Goal: Book appointment/travel/reservation

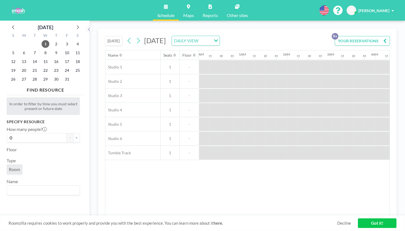
scroll to position [0, 421]
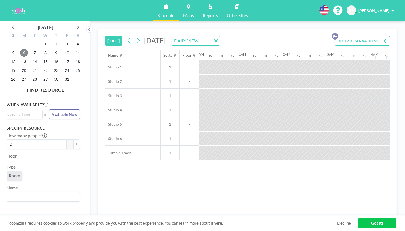
scroll to position [0, 627]
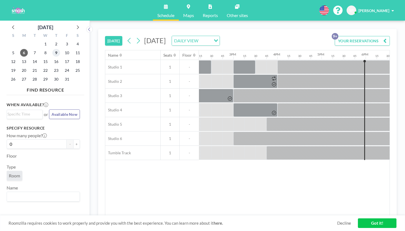
click at [52, 49] on span "9" at bounding box center [56, 53] width 8 height 8
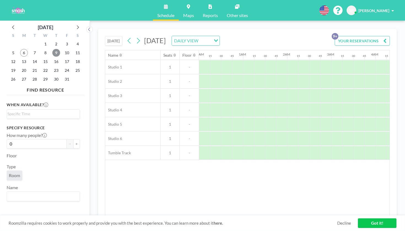
scroll to position [0, 277]
click at [20, 49] on span "6" at bounding box center [24, 53] width 8 height 8
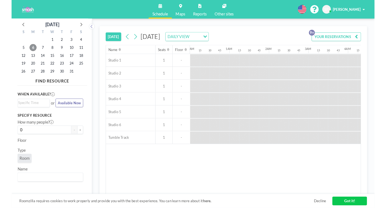
scroll to position [0, 627]
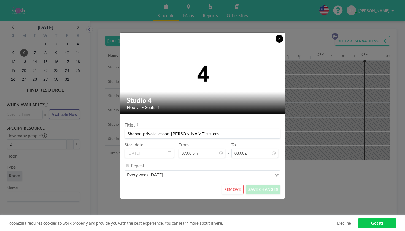
click at [278, 40] on icon at bounding box center [279, 38] width 3 height 3
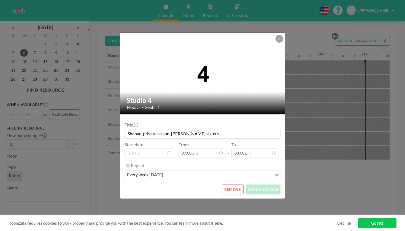
click at [226, 185] on button "REMOVE" at bounding box center [233, 190] width 22 height 10
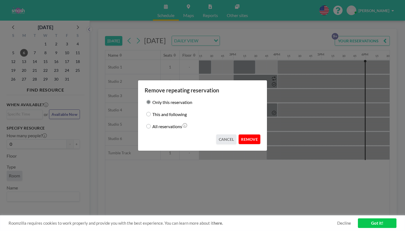
click at [242, 137] on button "REMOVE" at bounding box center [250, 140] width 22 height 10
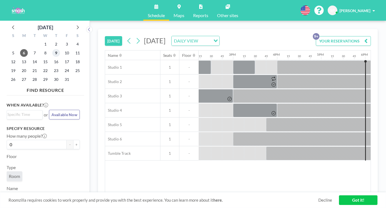
click at [52, 49] on span "9" at bounding box center [56, 53] width 8 height 8
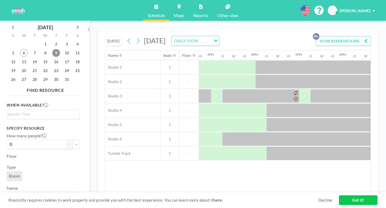
scroll to position [0, 648]
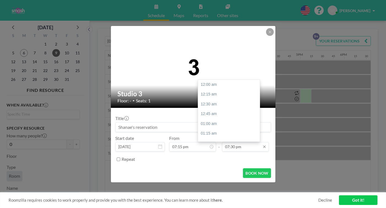
scroll to position [666, 0]
click at [210, 198] on div "08:00 pm" at bounding box center [229, 203] width 63 height 10
type input "08:00 pm"
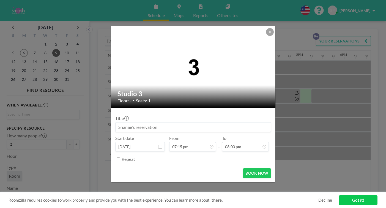
scroll to position [0, 0]
click at [146, 123] on input at bounding box center [193, 126] width 155 height 9
type input "Shanae-baylee's solo"
click at [244, 168] on button "BOOK NOW" at bounding box center [257, 173] width 28 height 10
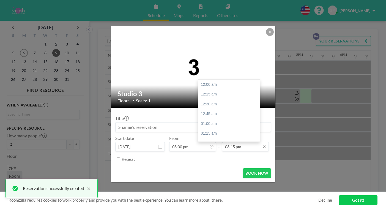
scroll to position [692, 0]
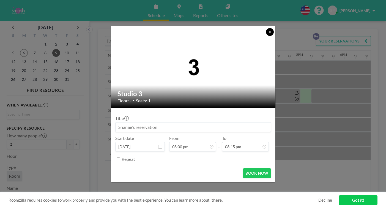
click at [266, 36] on button at bounding box center [270, 32] width 8 height 8
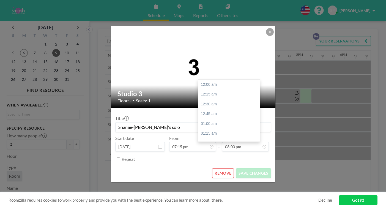
scroll to position [683, 0]
click at [229, 142] on input "08:00 pm" at bounding box center [245, 146] width 47 height 9
click at [208, 191] on div "08:15 pm" at bounding box center [229, 196] width 63 height 10
type input "08:15 pm"
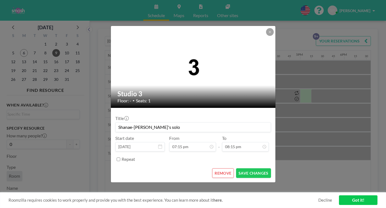
scroll to position [692, 0]
click at [239, 168] on button "SAVE CHANGES" at bounding box center [253, 173] width 35 height 10
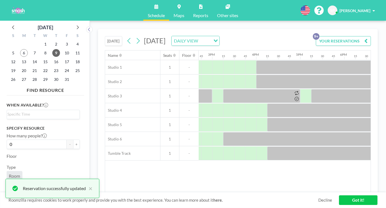
click at [252, 163] on div "Name Seats Floor 12AM 15 30 45 1AM 15 30 45 2AM 15 30 45 3AM 15 30 45 4AM 15 30…" at bounding box center [238, 121] width 266 height 142
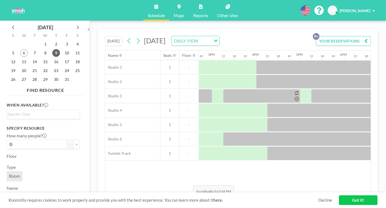
click at [192, 172] on div "Name Seats Floor 12AM 15 30 45 1AM 15 30 45 2AM 15 30 45 3AM 15 30 45 4AM 15 30…" at bounding box center [238, 121] width 266 height 142
click at [63, 49] on span "10" at bounding box center [67, 53] width 8 height 8
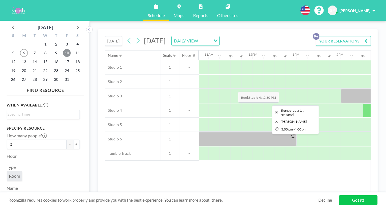
scroll to position [0, 475]
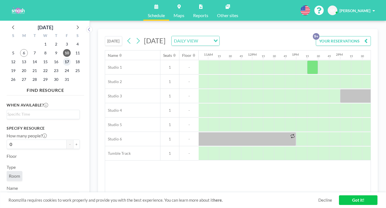
click at [63, 58] on span "17" at bounding box center [67, 62] width 8 height 8
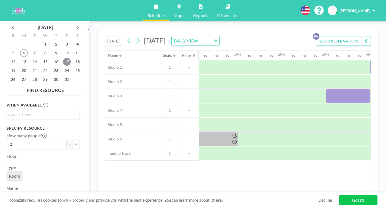
scroll to position [0, 520]
click at [63, 67] on span "24" at bounding box center [67, 71] width 8 height 8
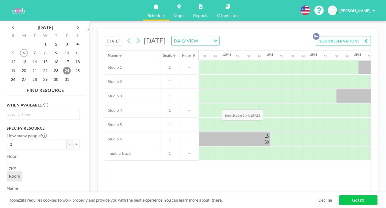
scroll to position [0, 499]
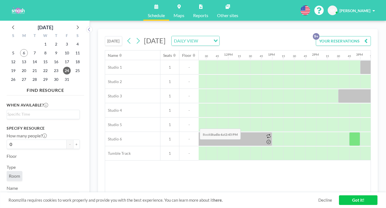
click at [350, 132] on div at bounding box center [355, 139] width 11 height 14
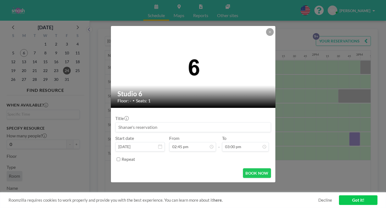
click at [139, 123] on input at bounding box center [193, 126] width 155 height 9
click at [152, 123] on input "Shanae's" at bounding box center [193, 126] width 155 height 9
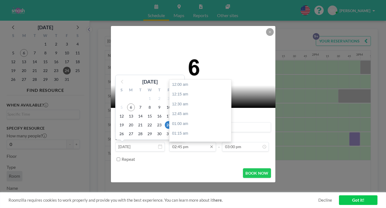
scroll to position [504, 0]
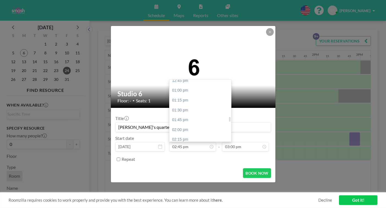
type input "Shanae's quartet"
click at [183, 164] on div "03:00 pm" at bounding box center [201, 169] width 63 height 10
type input "03:00 pm"
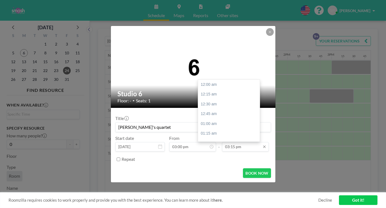
scroll to position [521, 0]
click at [226, 142] on input "03:15 pm" at bounding box center [245, 146] width 47 height 9
click at [203, 186] on div "04:00 pm" at bounding box center [229, 191] width 63 height 10
type input "04:00 pm"
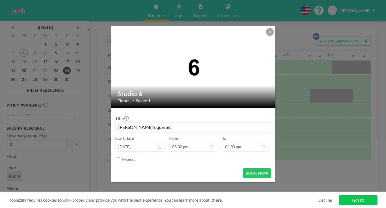
scroll to position [547, 0]
click at [244, 168] on button "BOOK NOW" at bounding box center [257, 173] width 28 height 10
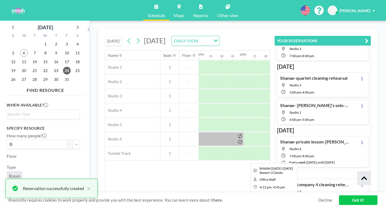
scroll to position [166, 0]
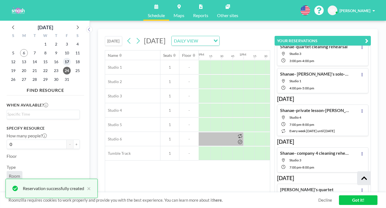
click at [63, 58] on span "17" at bounding box center [67, 62] width 8 height 8
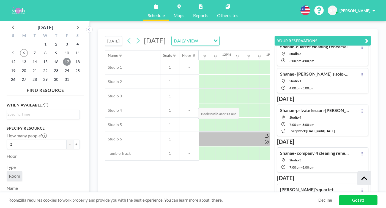
scroll to position [0, 506]
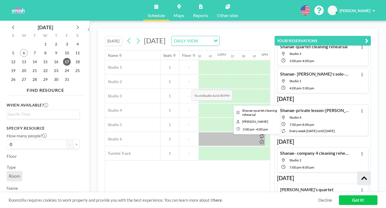
click at [354, 89] on div at bounding box center [376, 96] width 44 height 14
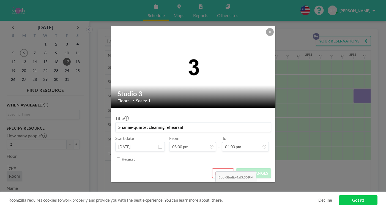
click at [216, 168] on button "REMOVE" at bounding box center [223, 173] width 22 height 10
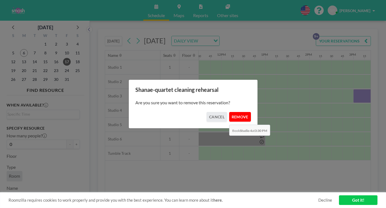
click at [229, 112] on button "REMOVE" at bounding box center [240, 117] width 22 height 10
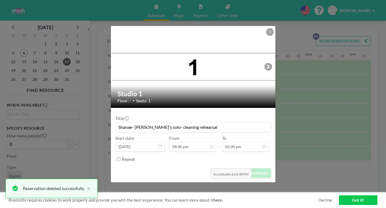
scroll to position [581, 0]
click at [215, 168] on button "REMOVE" at bounding box center [223, 173] width 22 height 10
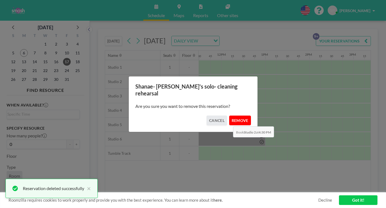
click at [232, 115] on button "REMOVE" at bounding box center [240, 120] width 22 height 10
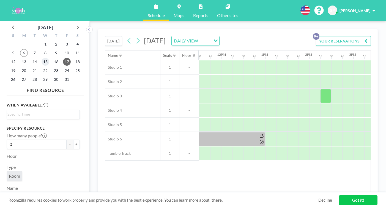
click at [42, 58] on span "15" at bounding box center [46, 62] width 8 height 8
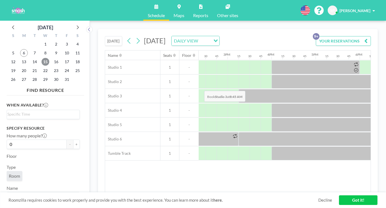
scroll to position [0, 633]
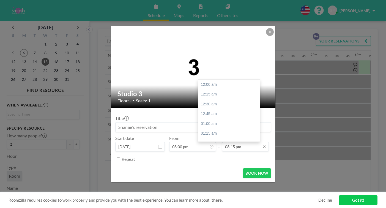
scroll to position [692, 0]
type input "09:00 pm"
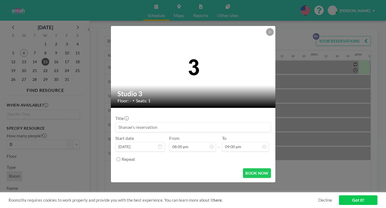
click at [140, 122] on input at bounding box center [193, 126] width 155 height 9
type input "B"
type input "Shanae-Baylees Solo"
click at [247, 168] on button "BOOK NOW" at bounding box center [257, 173] width 28 height 10
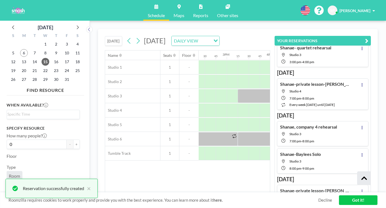
scroll to position [58, 0]
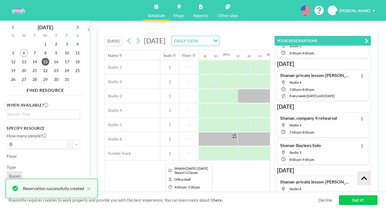
click at [271, 146] on div at bounding box center [337, 153] width 132 height 14
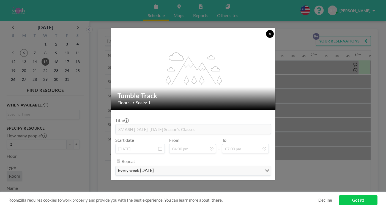
click at [269, 36] on icon at bounding box center [270, 33] width 3 height 3
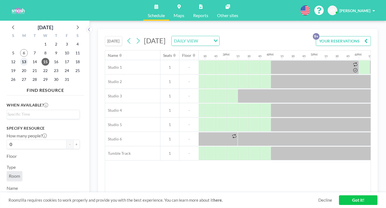
click at [21, 58] on span "13" at bounding box center [24, 62] width 8 height 8
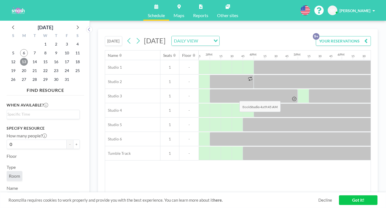
scroll to position [0, 648]
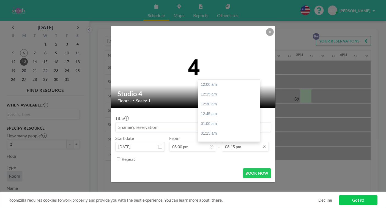
scroll to position [692, 0]
type input "09:00 pm"
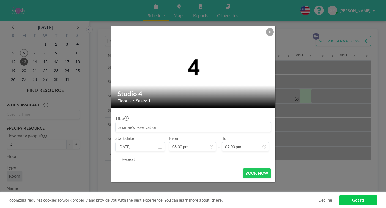
scroll to position [0, 0]
click at [150, 122] on input at bounding box center [193, 126] width 155 height 9
type input "Shanae-quartet rehearsal"
click at [246, 168] on button "BOOK NOW" at bounding box center [257, 173] width 28 height 10
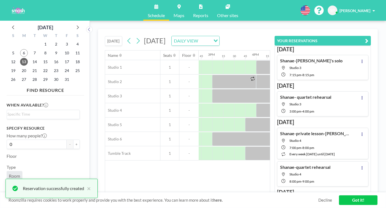
scroll to position [29, 0]
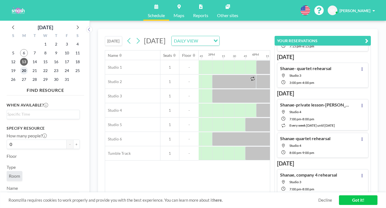
click at [20, 67] on span "20" at bounding box center [24, 71] width 8 height 8
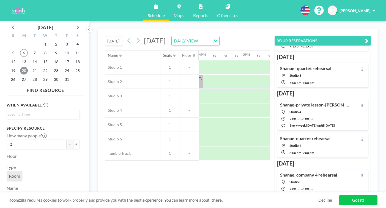
scroll to position [0, 701]
click at [31, 67] on span "21" at bounding box center [35, 71] width 8 height 8
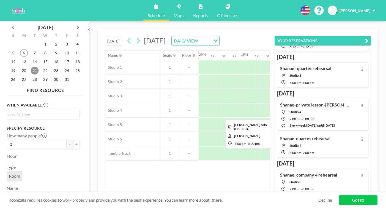
scroll to position [0, 513]
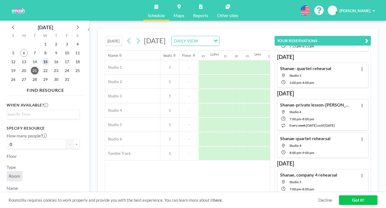
click at [42, 58] on span "15" at bounding box center [46, 62] width 8 height 8
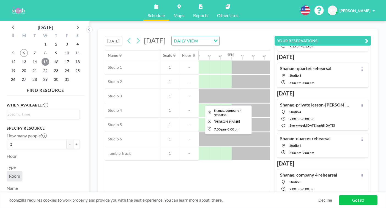
scroll to position [0, 673]
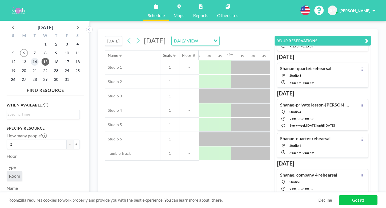
click at [31, 58] on span "14" at bounding box center [35, 62] width 8 height 8
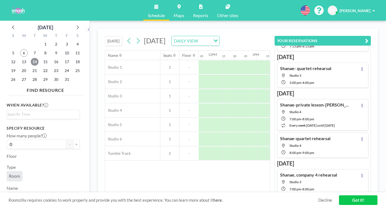
scroll to position [0, 524]
click at [20, 58] on span "13" at bounding box center [24, 62] width 8 height 8
click at [369, 37] on icon "button" at bounding box center [367, 40] width 3 height 7
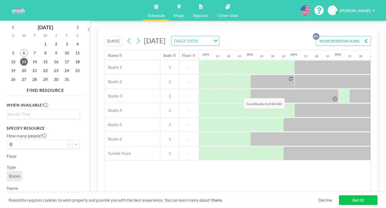
scroll to position [0, 610]
click at [31, 58] on span "14" at bounding box center [35, 62] width 8 height 8
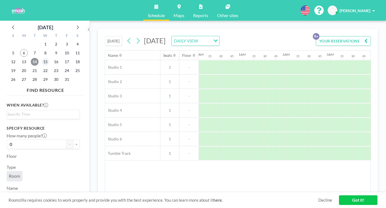
scroll to position [0, 277]
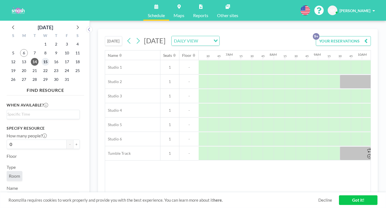
click at [42, 58] on span "15" at bounding box center [46, 62] width 8 height 8
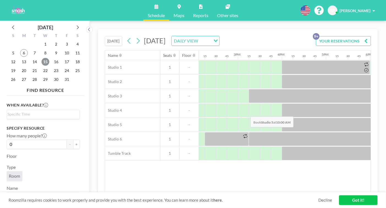
scroll to position [0, 635]
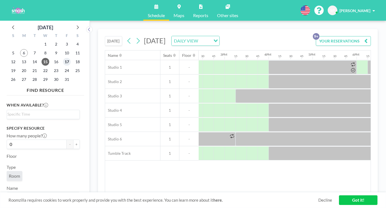
click at [63, 58] on span "17" at bounding box center [67, 62] width 8 height 8
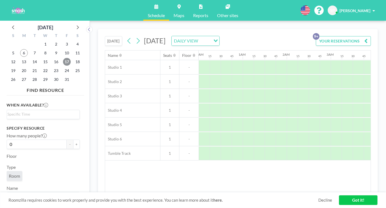
scroll to position [0, 277]
click at [63, 67] on span "24" at bounding box center [67, 71] width 8 height 8
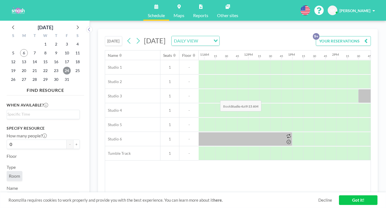
scroll to position [0, 474]
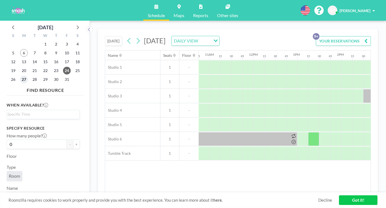
click at [21, 75] on span "27" at bounding box center [24, 79] width 8 height 8
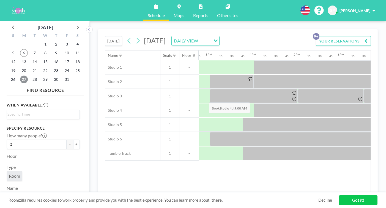
scroll to position [0, 648]
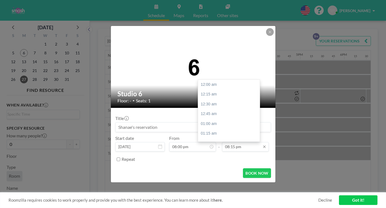
scroll to position [692, 0]
type input "09:00 pm"
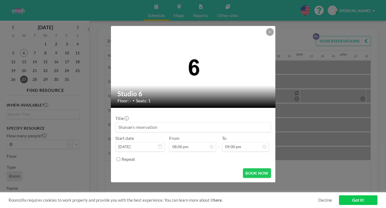
click at [150, 123] on input at bounding box center [193, 126] width 155 height 9
type input "Shanae-Baylees Solo"
click at [243, 168] on button "BOOK NOW" at bounding box center [257, 173] width 28 height 10
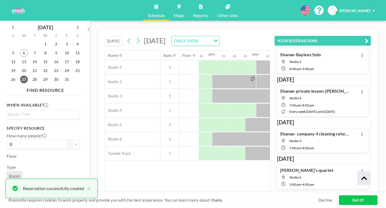
click at [216, 162] on div "Name Seats Floor 12AM 15 30 45 1AM 15 30 45 2AM 15 30 45 3AM 15 30 45 4AM 15 30…" at bounding box center [187, 121] width 165 height 142
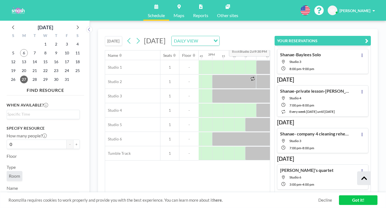
click at [371, 36] on button "YOUR RESERVATIONS" at bounding box center [323, 41] width 96 height 10
